Goal: Transaction & Acquisition: Purchase product/service

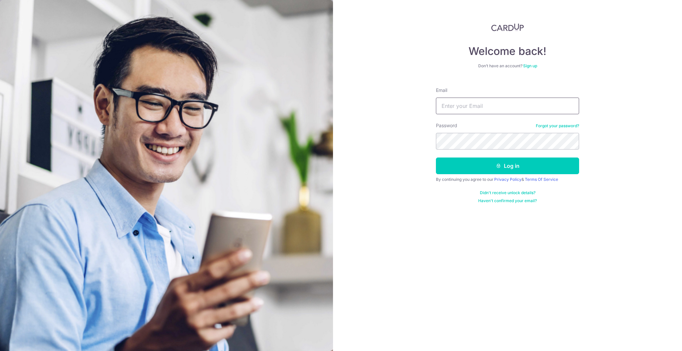
click at [489, 107] on input "Email" at bounding box center [507, 106] width 143 height 17
type input "cardup@hammerjammer.net"
click at [496, 164] on icon "submit" at bounding box center [498, 165] width 5 height 5
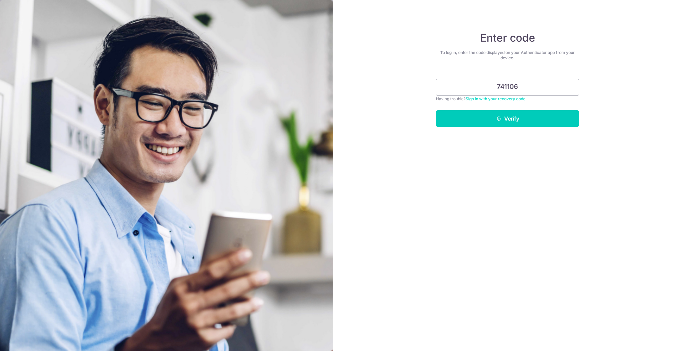
type input "741106"
click at [436, 110] on button "Verify" at bounding box center [507, 118] width 143 height 17
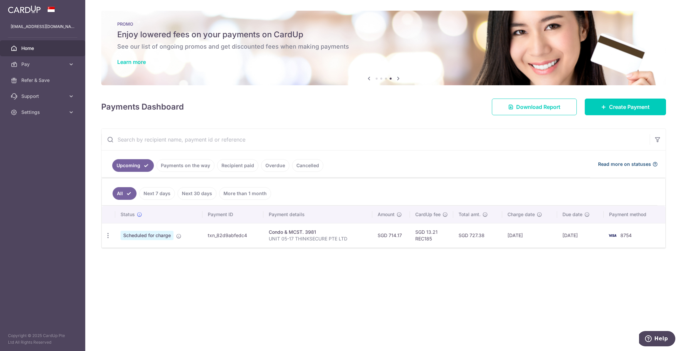
click at [633, 164] on span "Read more on statuses" at bounding box center [624, 164] width 53 height 7
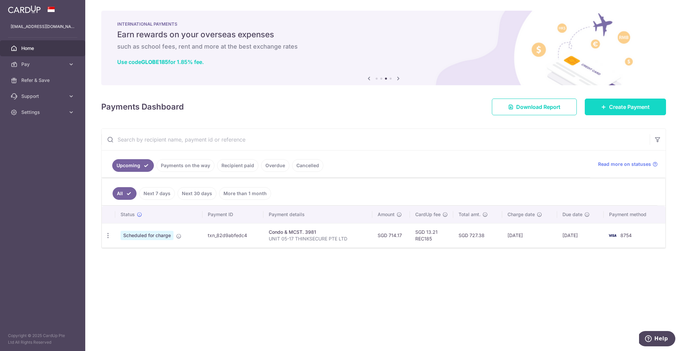
click at [611, 108] on span "Create Payment" at bounding box center [629, 107] width 41 height 8
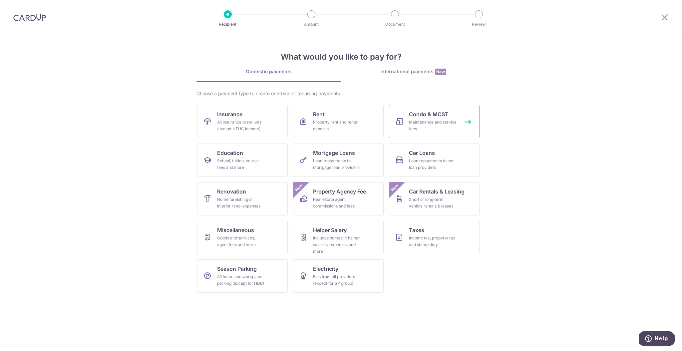
click at [431, 122] on div "Maintenance and service fees" at bounding box center [433, 125] width 48 height 13
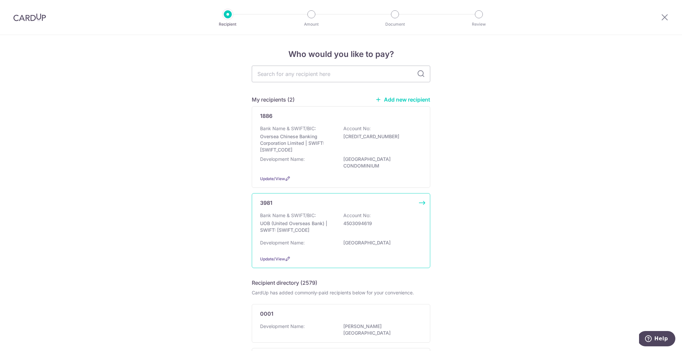
click at [318, 225] on p "UOB (United Overseas Bank) | SWIFT: UOVBSGSGXXX" at bounding box center [297, 226] width 75 height 13
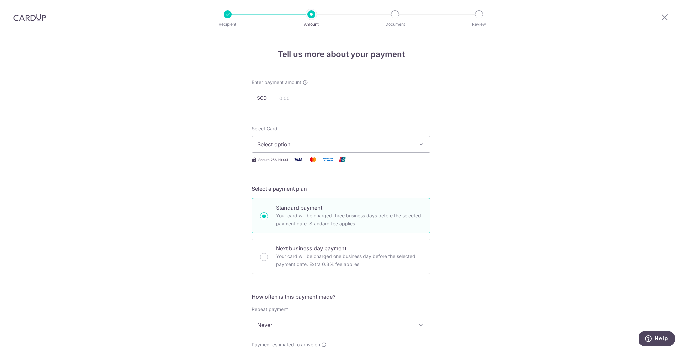
click at [312, 98] on input "text" at bounding box center [341, 98] width 179 height 17
click at [321, 100] on input "text" at bounding box center [341, 98] width 179 height 17
type input "714.17"
click at [335, 142] on span "Select option" at bounding box center [334, 144] width 155 height 8
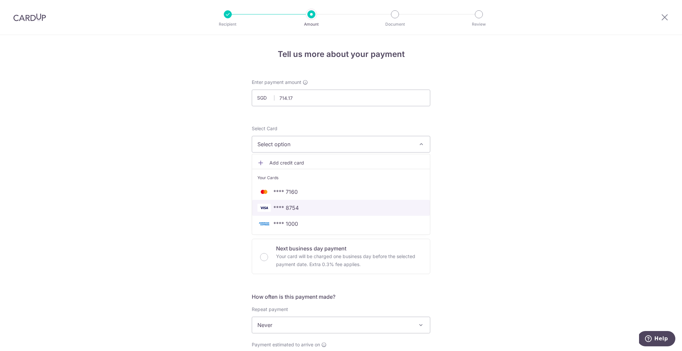
click at [298, 210] on span "**** 8754" at bounding box center [340, 208] width 167 height 8
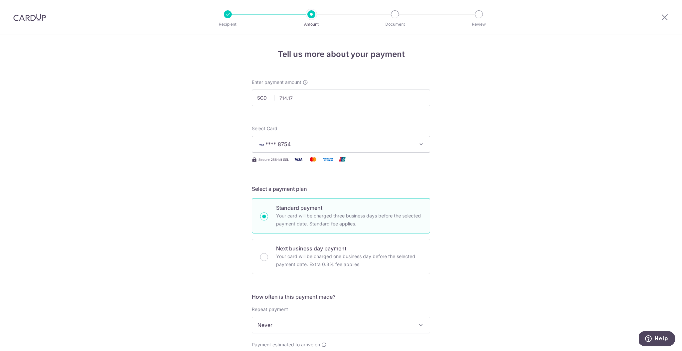
click at [506, 283] on div "Tell us more about your payment Enter payment amount SGD 714.17 714.17 Select C…" at bounding box center [341, 336] width 682 height 603
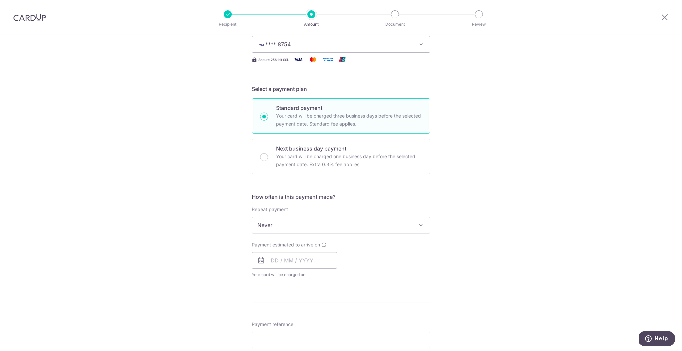
scroll to position [133, 0]
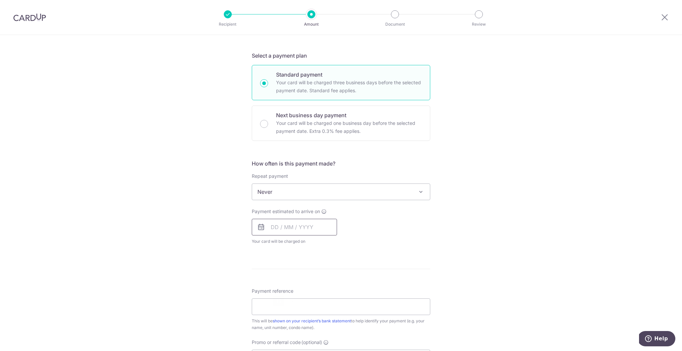
click at [289, 230] on input "text" at bounding box center [294, 227] width 85 height 17
click at [278, 303] on link "13" at bounding box center [278, 301] width 11 height 11
type input "13/10/2025"
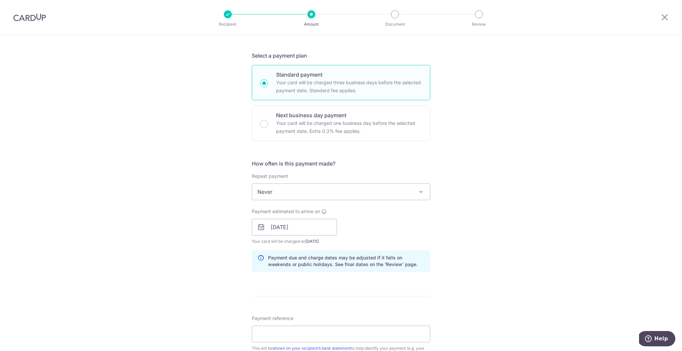
click at [490, 230] on div "Tell us more about your payment Enter payment amount SGD 714.17 714.17 Select C…" at bounding box center [341, 217] width 682 height 630
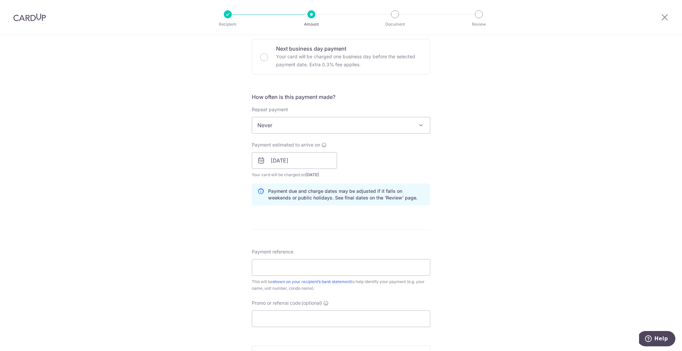
scroll to position [233, 0]
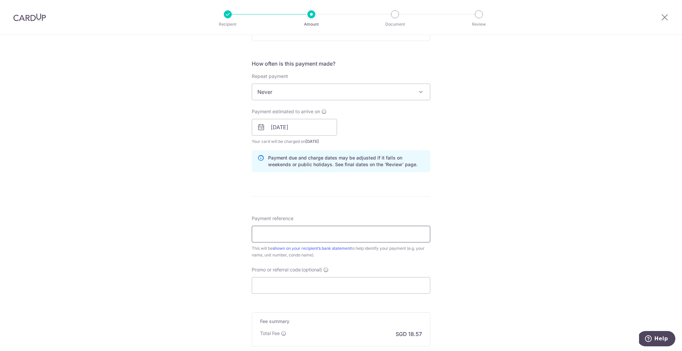
click at [312, 236] on input "Payment reference" at bounding box center [341, 234] width 179 height 17
type input "UNIT 05-17 THINKSECURE PTE LTD"
click at [318, 284] on input "Promo or referral code (optional)" at bounding box center [341, 285] width 179 height 17
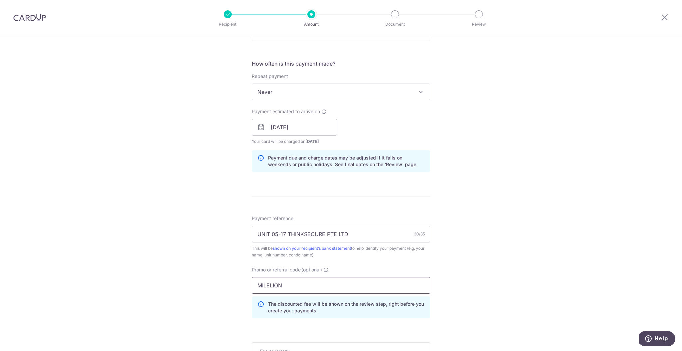
type input "MILELION"
click at [506, 104] on div "Tell us more about your payment Enter payment amount SGD 714.17 714.17 Select C…" at bounding box center [341, 132] width 682 height 660
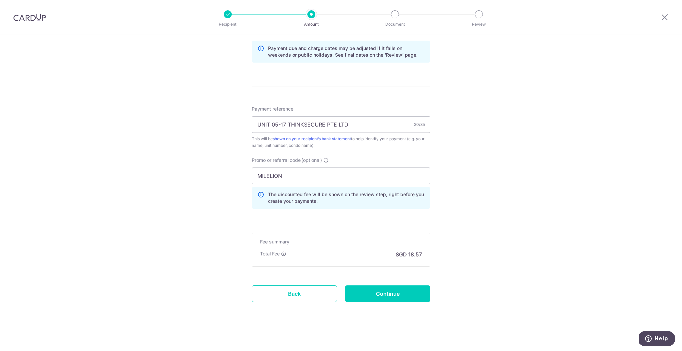
scroll to position [342, 0]
click at [412, 296] on input "Continue" at bounding box center [387, 294] width 85 height 17
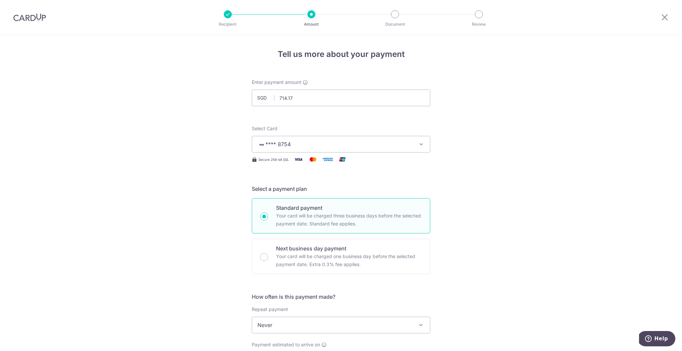
scroll to position [352, 0]
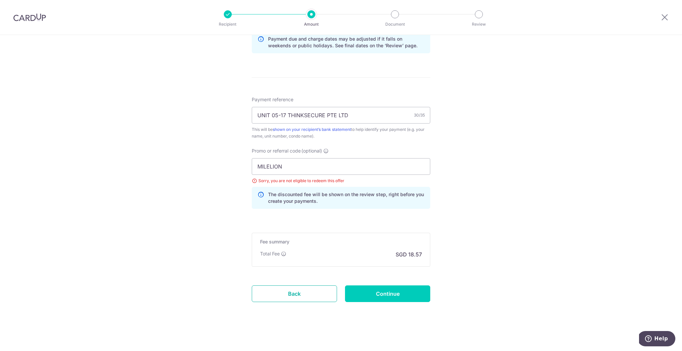
drag, startPoint x: 274, startPoint y: 295, endPoint x: 381, endPoint y: 33, distance: 282.8
click at [274, 295] on link "Back" at bounding box center [294, 293] width 85 height 17
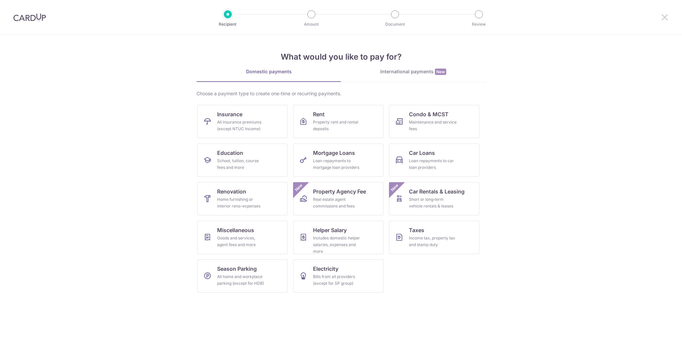
click at [664, 19] on icon at bounding box center [665, 17] width 8 height 8
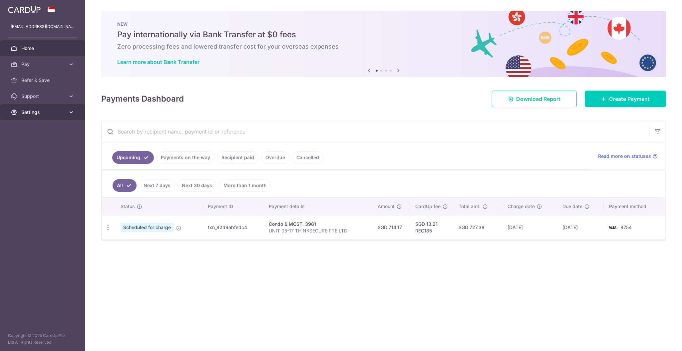
click at [28, 114] on span "Settings" at bounding box center [43, 112] width 44 height 7
click at [32, 148] on link "Logout" at bounding box center [42, 144] width 85 height 16
